Goal: Task Accomplishment & Management: Complete application form

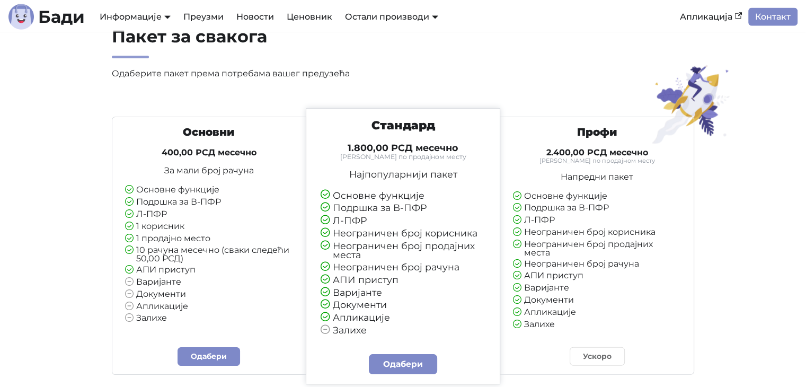
scroll to position [2423, 0]
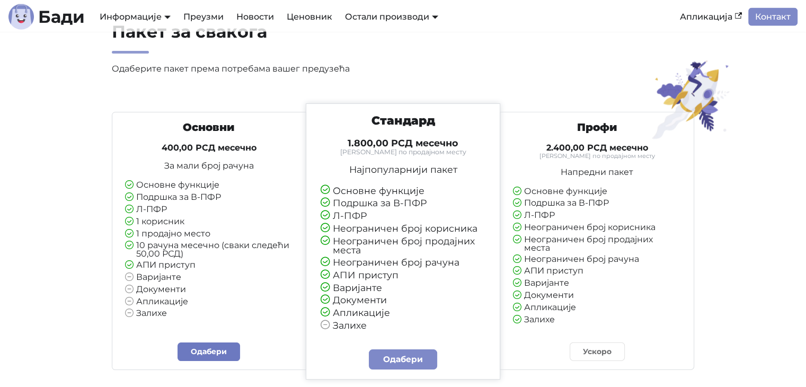
click at [216, 355] on link "Одабери" at bounding box center [209, 351] width 63 height 19
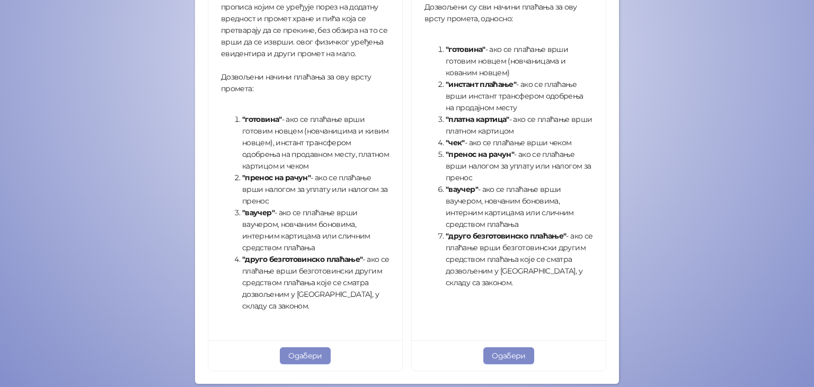
scroll to position [342, 0]
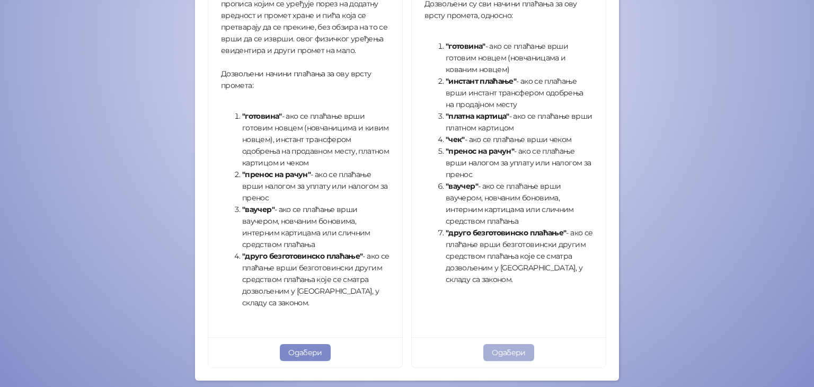
click at [509, 346] on button "Одабери" at bounding box center [508, 352] width 51 height 17
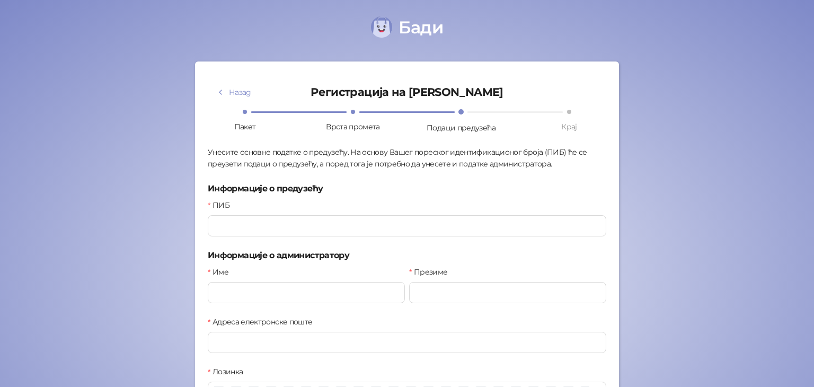
drag, startPoint x: 803, startPoint y: 74, endPoint x: 801, endPoint y: 100, distance: 26.0
click at [801, 100] on div "Бади Назад Регистрација на Бади Пакет Врста промета Подаци предузећа Крај Унеси…" at bounding box center [407, 274] width 814 height 548
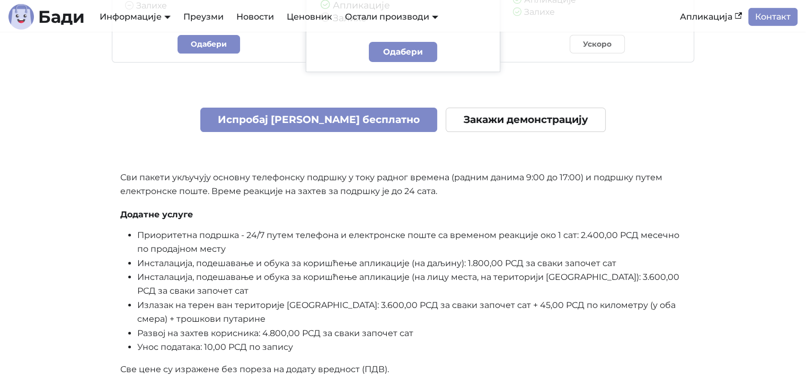
scroll to position [2755, 0]
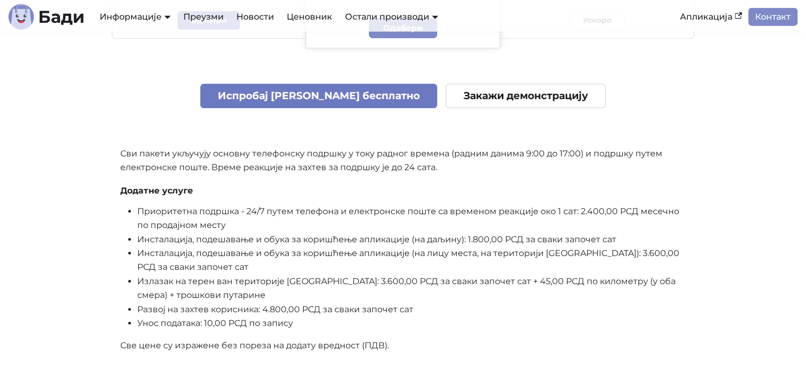
click at [343, 102] on link "Испробај Бади бесплатно" at bounding box center [319, 96] width 238 height 25
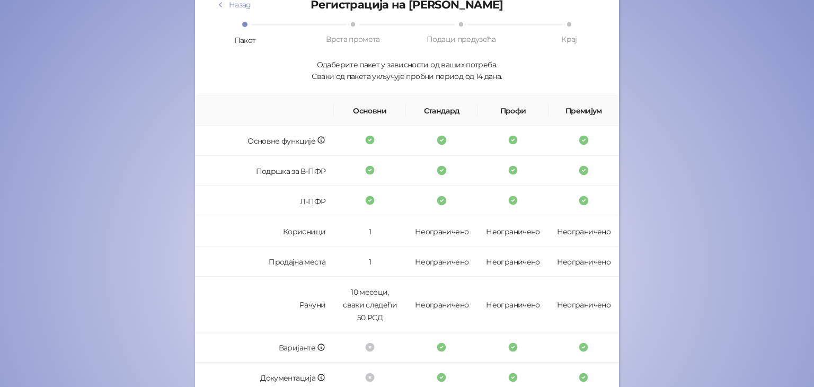
scroll to position [91, 0]
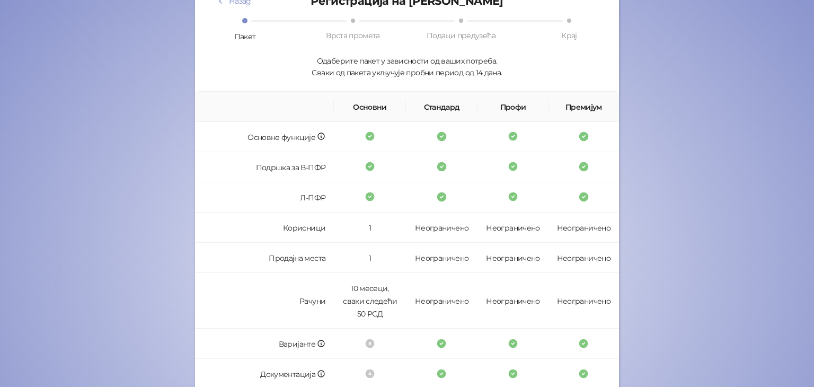
drag, startPoint x: 782, startPoint y: 115, endPoint x: 782, endPoint y: 154, distance: 39.2
click at [782, 154] on div "Бади Назад Регистрација на Бади Пакет Врста промета Подаци предузећа Крај Одабе…" at bounding box center [407, 259] width 814 height 701
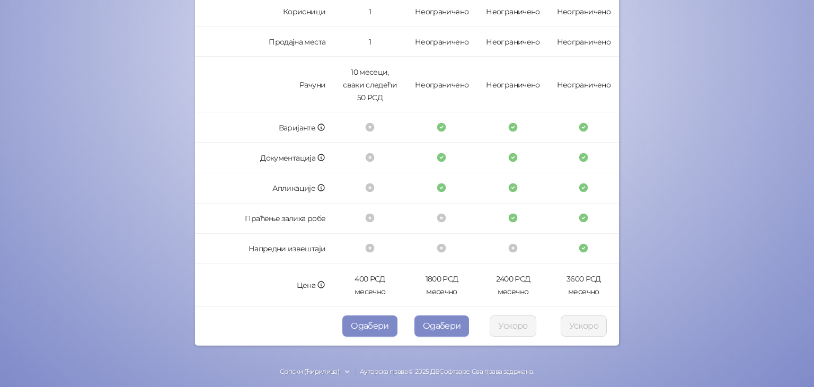
scroll to position [311, 0]
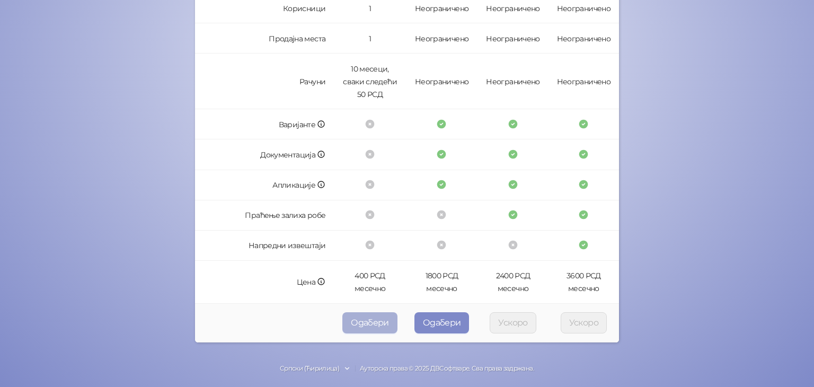
click at [368, 325] on font "Одабери" at bounding box center [370, 323] width 38 height 10
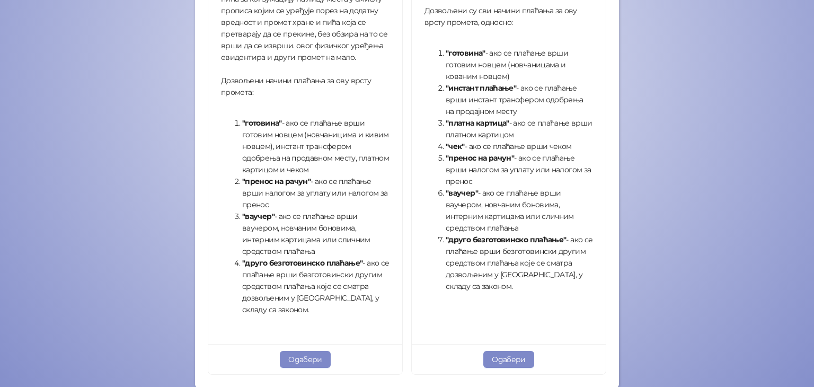
scroll to position [383, 0]
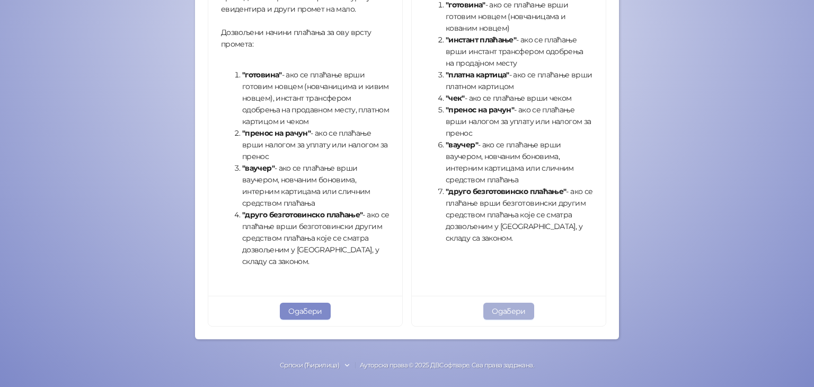
click at [520, 313] on font "Одабери" at bounding box center [509, 311] width 34 height 10
